Goal: Information Seeking & Learning: Find specific fact

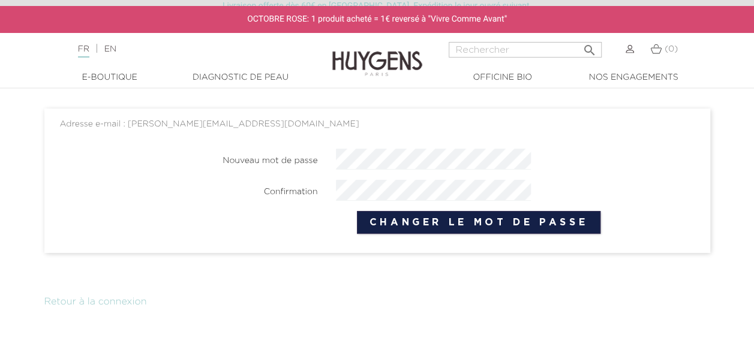
click at [467, 230] on button "Changer le mot de passe" at bounding box center [479, 222] width 244 height 23
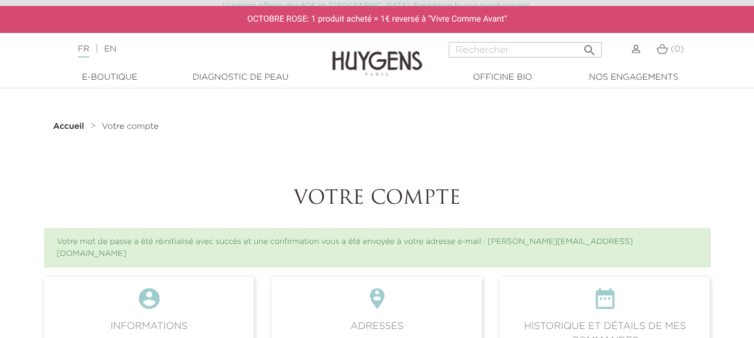
scroll to position [60, 0]
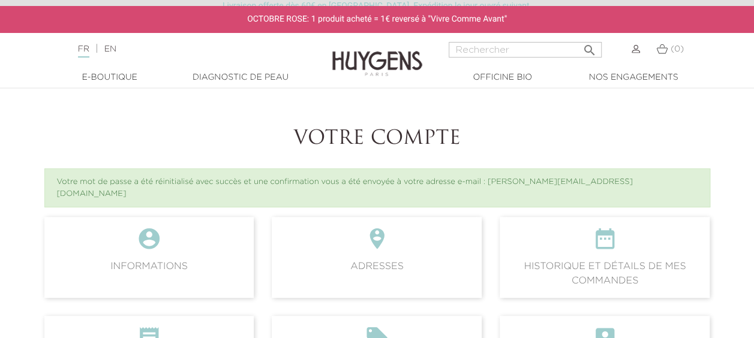
click at [229, 254] on span " Informations" at bounding box center [149, 257] width 210 height 80
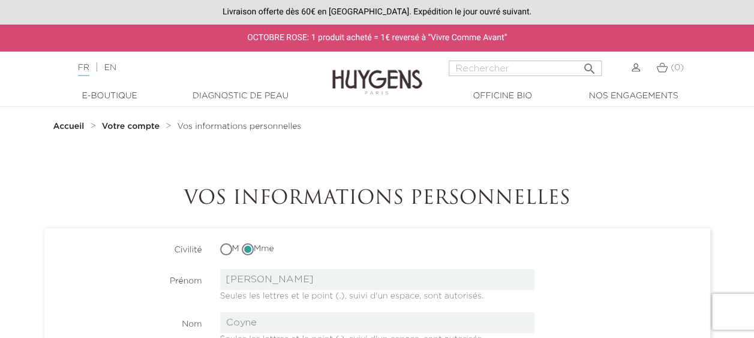
click at [633, 68] on img at bounding box center [635, 68] width 8 height 8
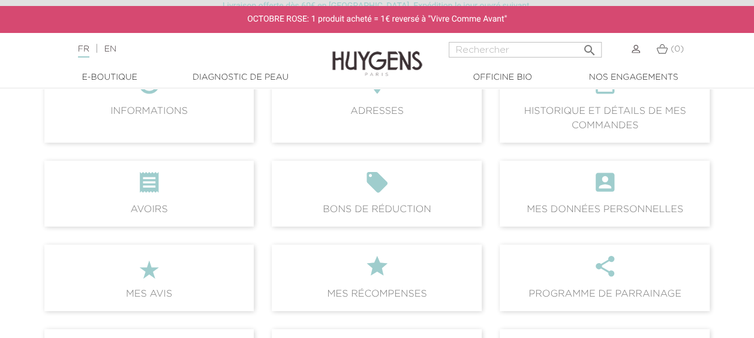
scroll to position [120, 0]
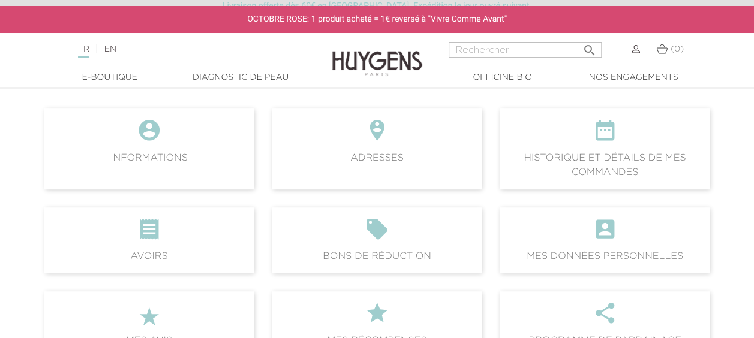
click at [643, 163] on span " Historique et détails de mes commandes" at bounding box center [605, 149] width 210 height 80
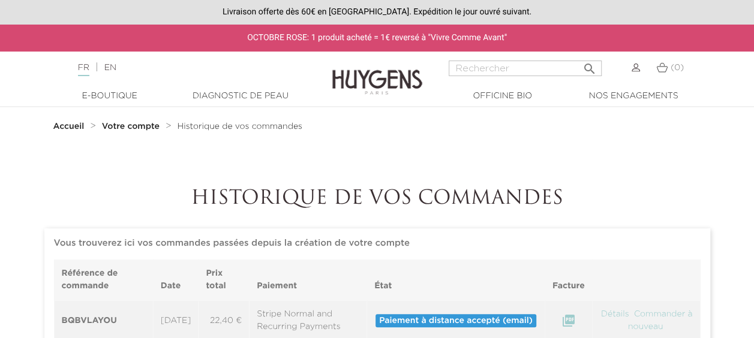
click at [633, 67] on img at bounding box center [635, 68] width 8 height 8
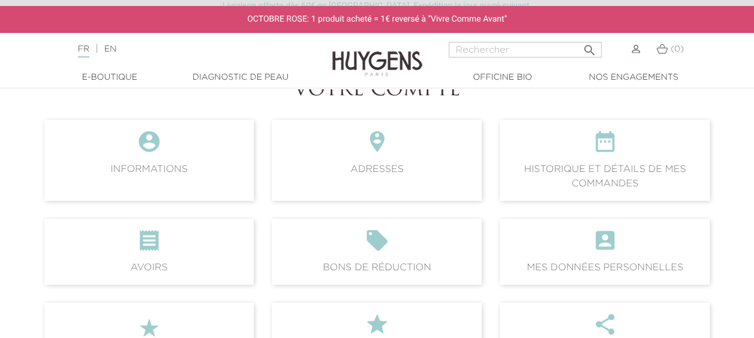
scroll to position [120, 0]
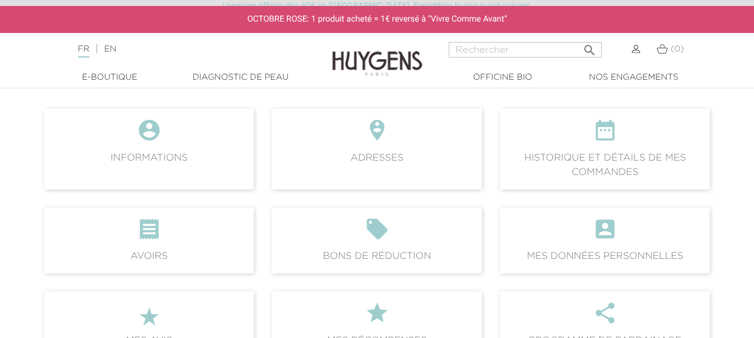
click at [592, 248] on icon "account_box" at bounding box center [604, 233] width 191 height 32
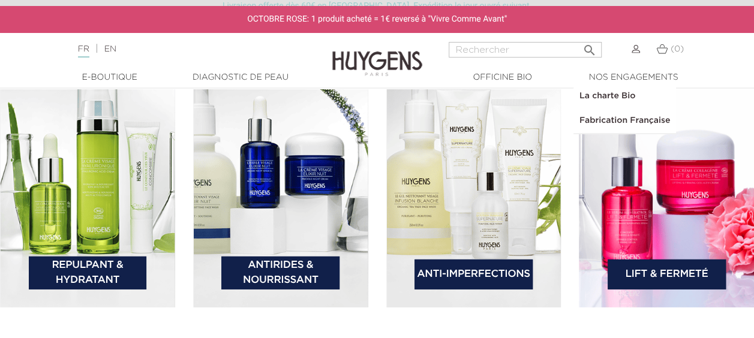
scroll to position [1679, 0]
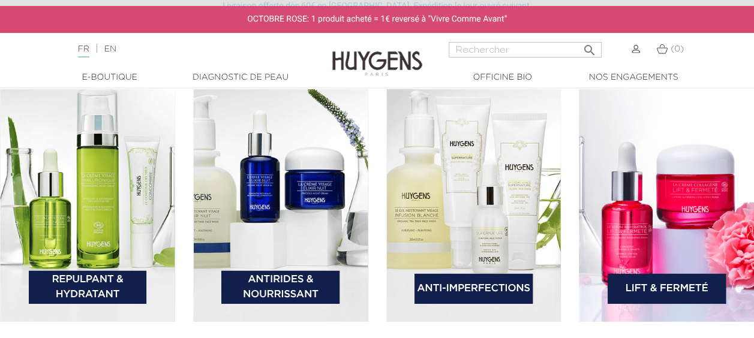
click at [636, 49] on img at bounding box center [635, 49] width 8 height 8
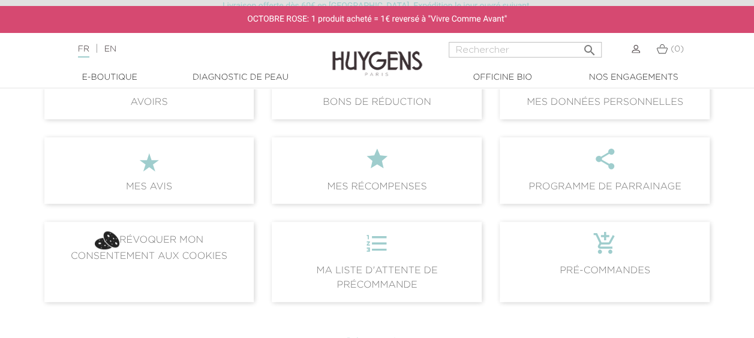
scroll to position [300, 0]
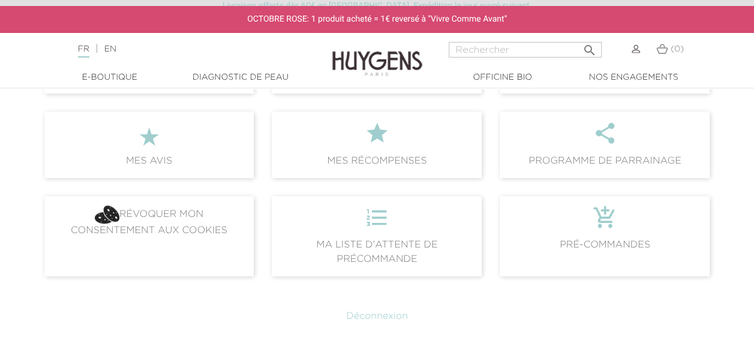
click at [408, 241] on span "format_list_numbered Ma liste d'attente de précommande" at bounding box center [377, 236] width 210 height 80
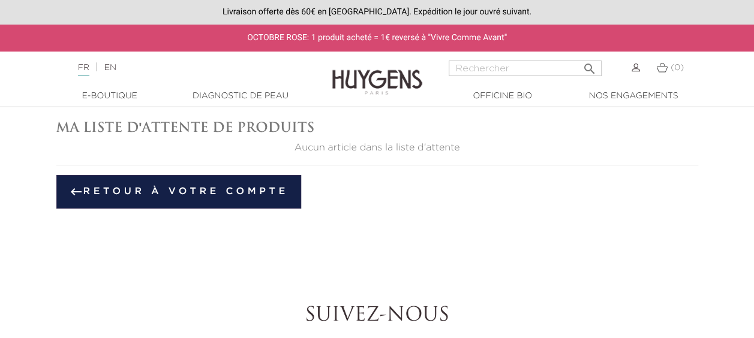
click at [146, 186] on link "keyboard_backspace Retour à votre compte" at bounding box center [178, 192] width 245 height 34
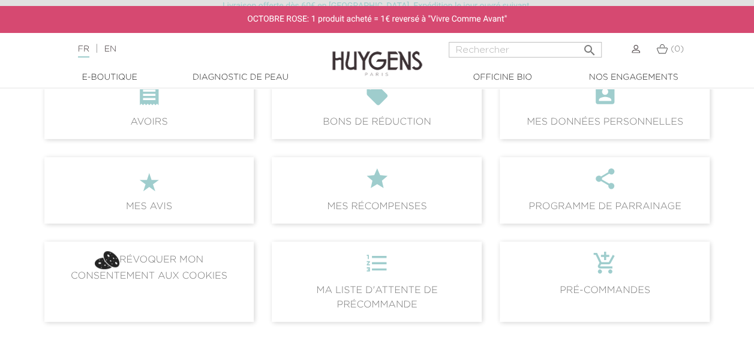
scroll to position [360, 0]
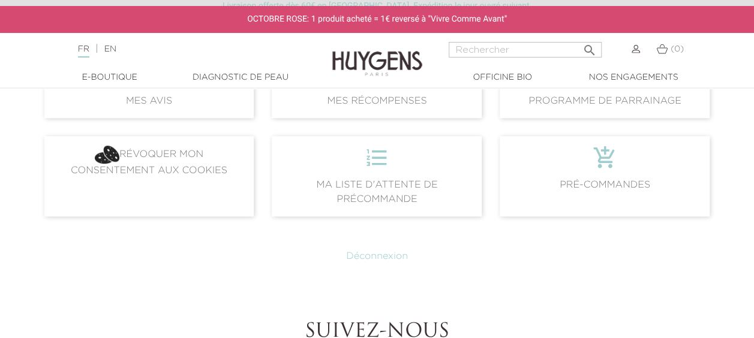
click at [621, 201] on span "add_shopping_cart Pré-commandes" at bounding box center [605, 176] width 210 height 80
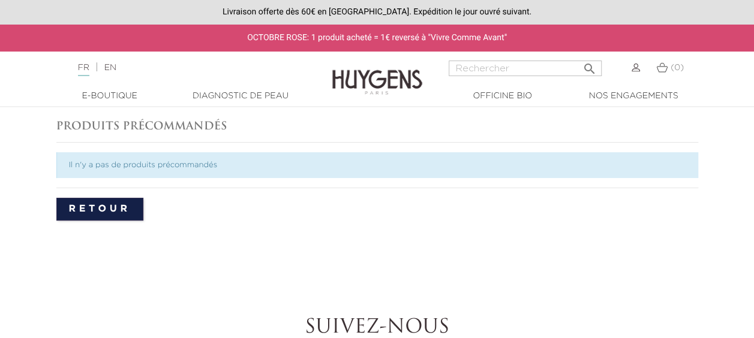
click at [90, 205] on link "Retour" at bounding box center [99, 209] width 87 height 23
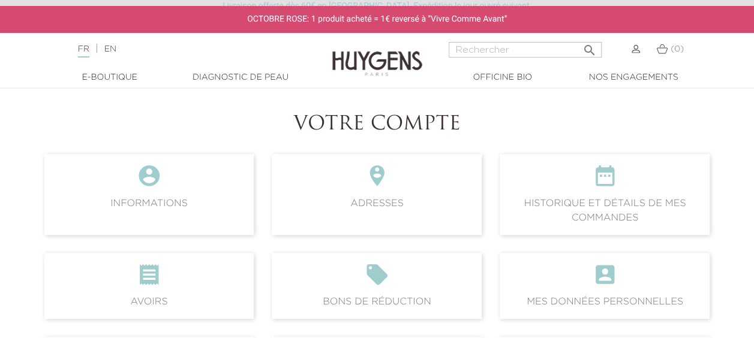
scroll to position [60, 0]
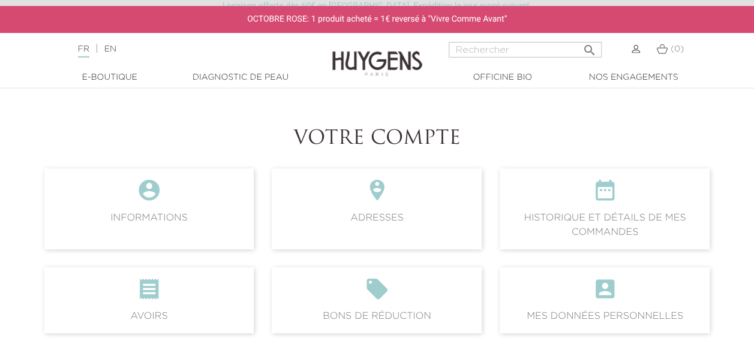
click at [597, 188] on icon "" at bounding box center [604, 194] width 191 height 32
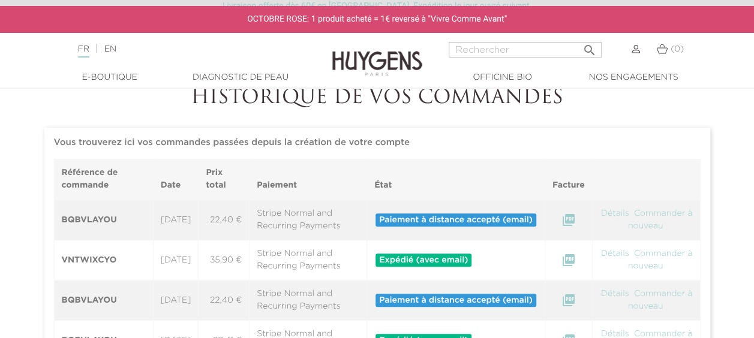
scroll to position [120, 0]
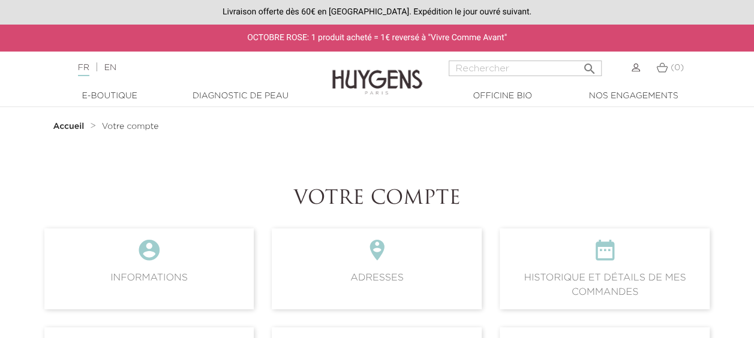
click at [378, 281] on span " Adresses" at bounding box center [377, 268] width 210 height 80
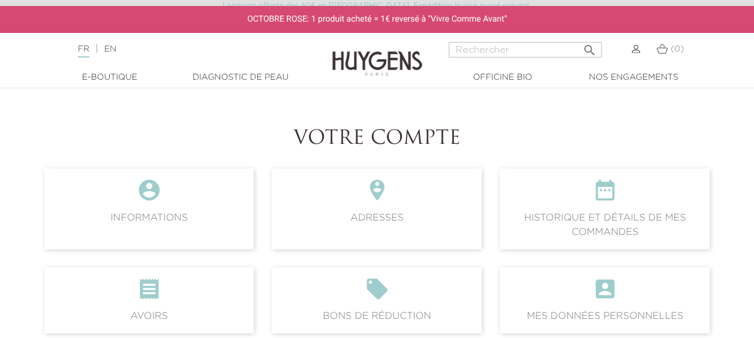
click at [174, 204] on icon "" at bounding box center [149, 194] width 191 height 32
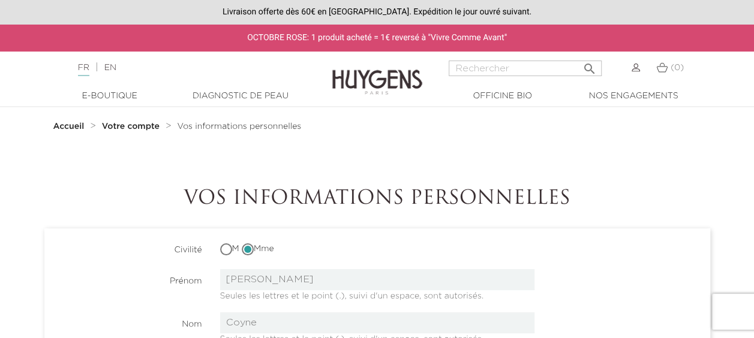
click at [635, 67] on img at bounding box center [635, 68] width 8 height 8
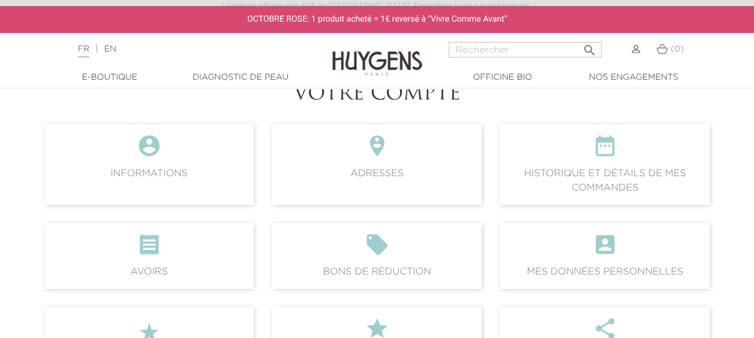
scroll to position [120, 0]
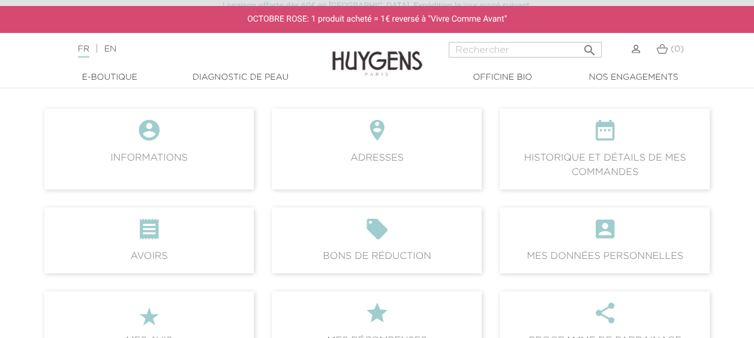
click at [584, 246] on icon "account_box" at bounding box center [604, 233] width 191 height 32
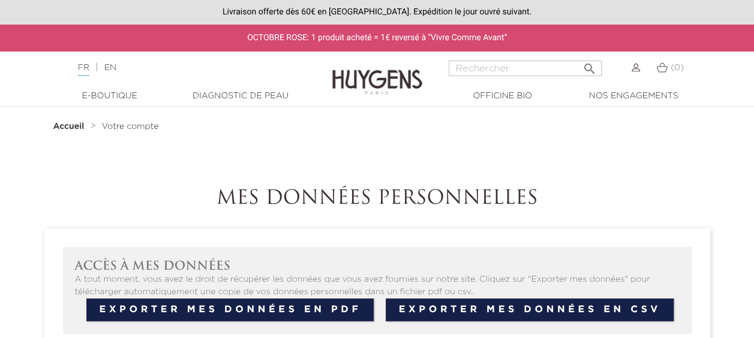
click at [639, 69] on img at bounding box center [635, 68] width 8 height 8
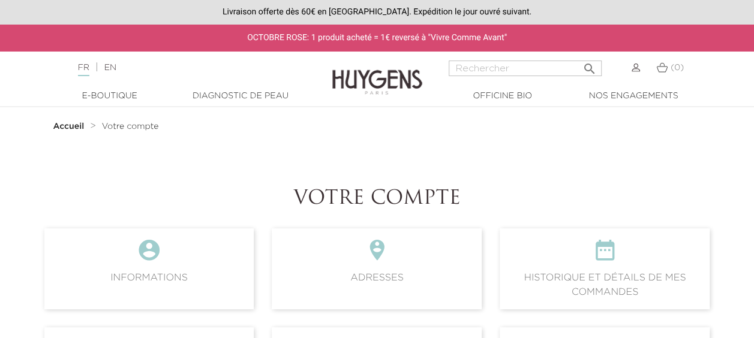
click at [515, 68] on input "Rechercher" at bounding box center [525, 69] width 153 height 16
type input "moyen de paiement"
click at [579, 57] on button " Rechercher" at bounding box center [590, 65] width 22 height 16
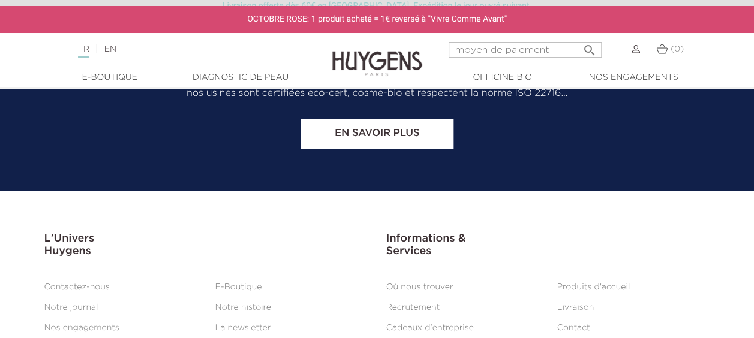
scroll to position [944, 0]
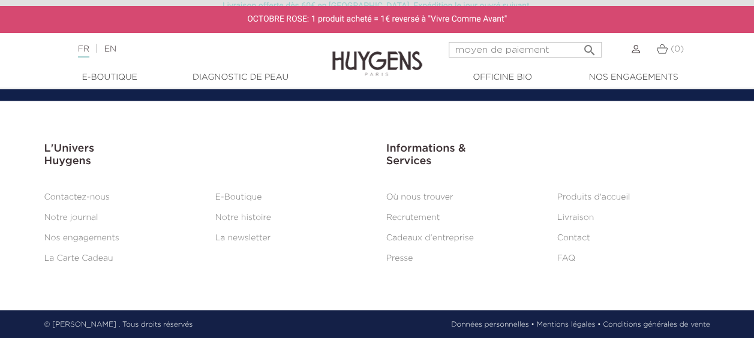
click at [572, 257] on link "FAQ" at bounding box center [566, 258] width 18 height 8
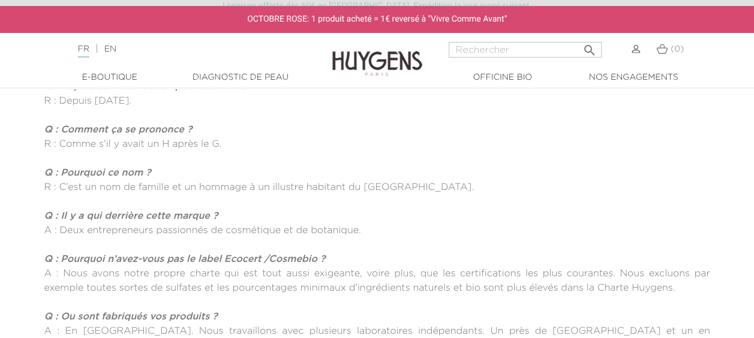
scroll to position [120, 0]
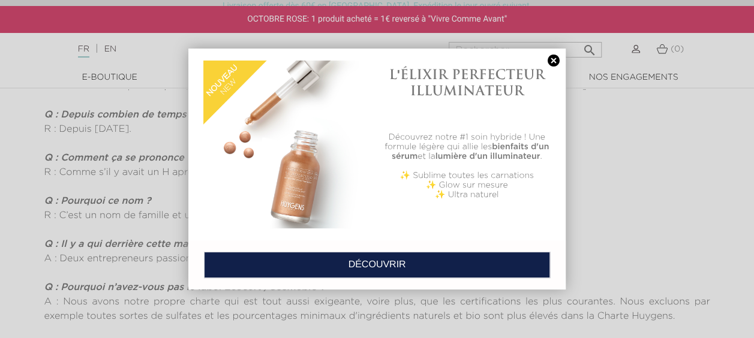
drag, startPoint x: 670, startPoint y: 48, endPoint x: 627, endPoint y: 50, distance: 42.6
click at [670, 48] on div at bounding box center [377, 169] width 754 height 338
click at [555, 62] on link at bounding box center [553, 61] width 17 height 13
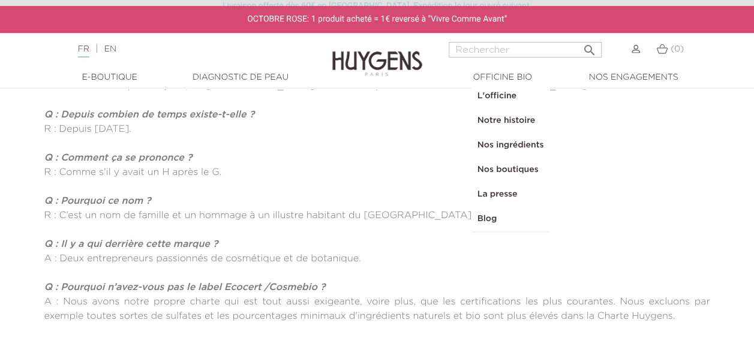
click at [666, 49] on img at bounding box center [661, 49] width 11 height 10
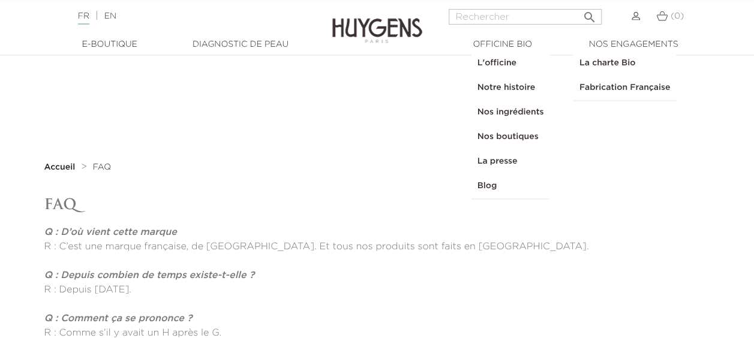
scroll to position [0, 0]
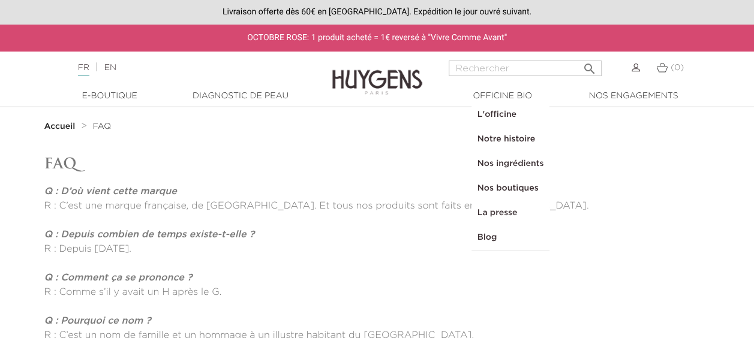
click at [631, 69] on img at bounding box center [635, 68] width 8 height 8
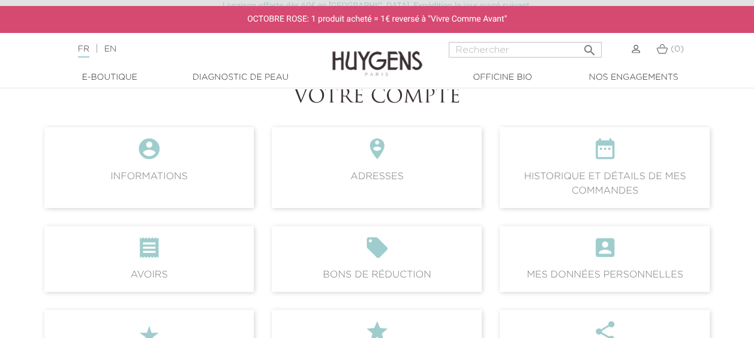
scroll to position [120, 0]
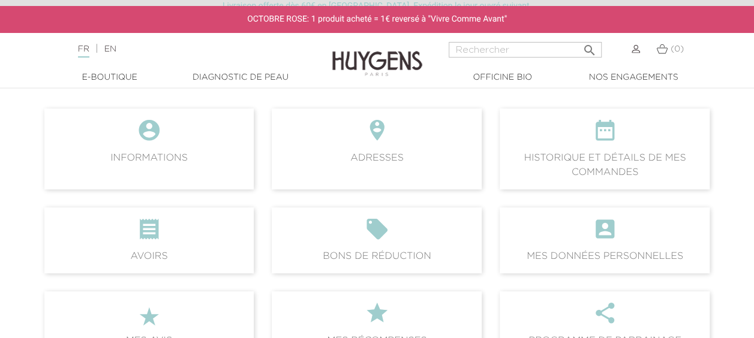
click at [166, 235] on icon "" at bounding box center [149, 233] width 191 height 32
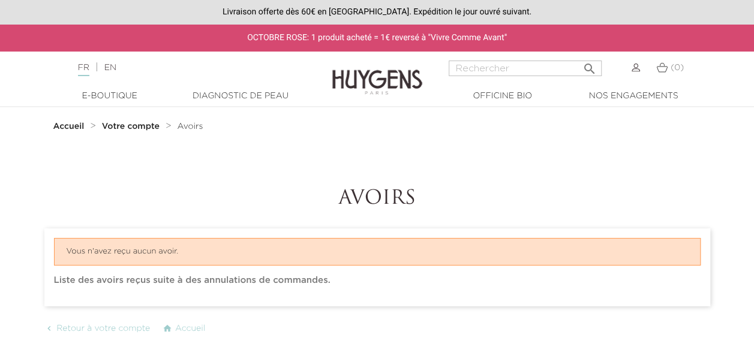
click at [126, 130] on strong "Votre compte" at bounding box center [131, 126] width 58 height 8
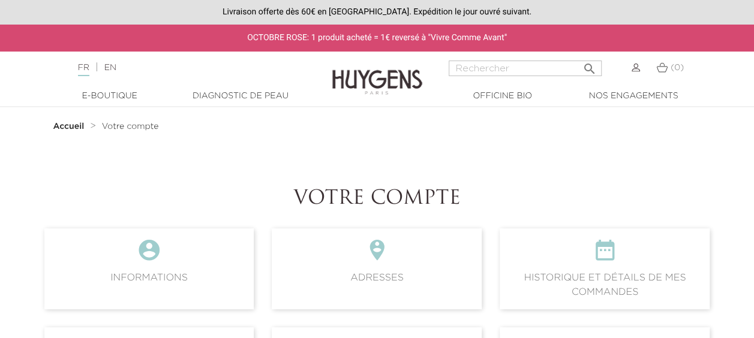
click at [70, 130] on strong "Accueil" at bounding box center [68, 126] width 31 height 8
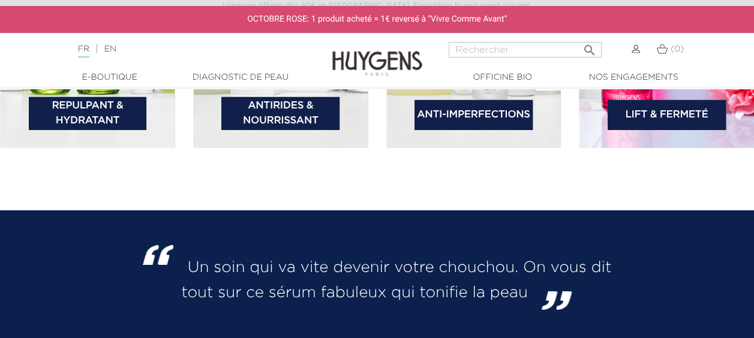
scroll to position [1859, 0]
